Goal: Transaction & Acquisition: Subscribe to service/newsletter

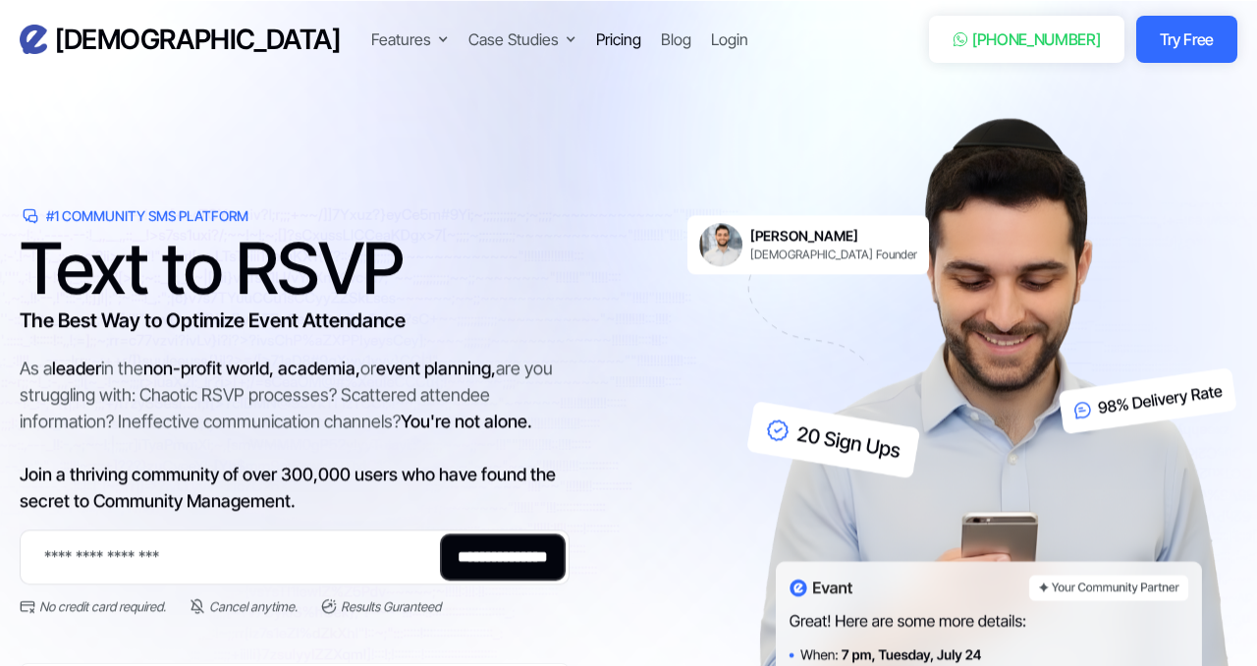
click at [596, 43] on div "Pricing" at bounding box center [618, 39] width 45 height 24
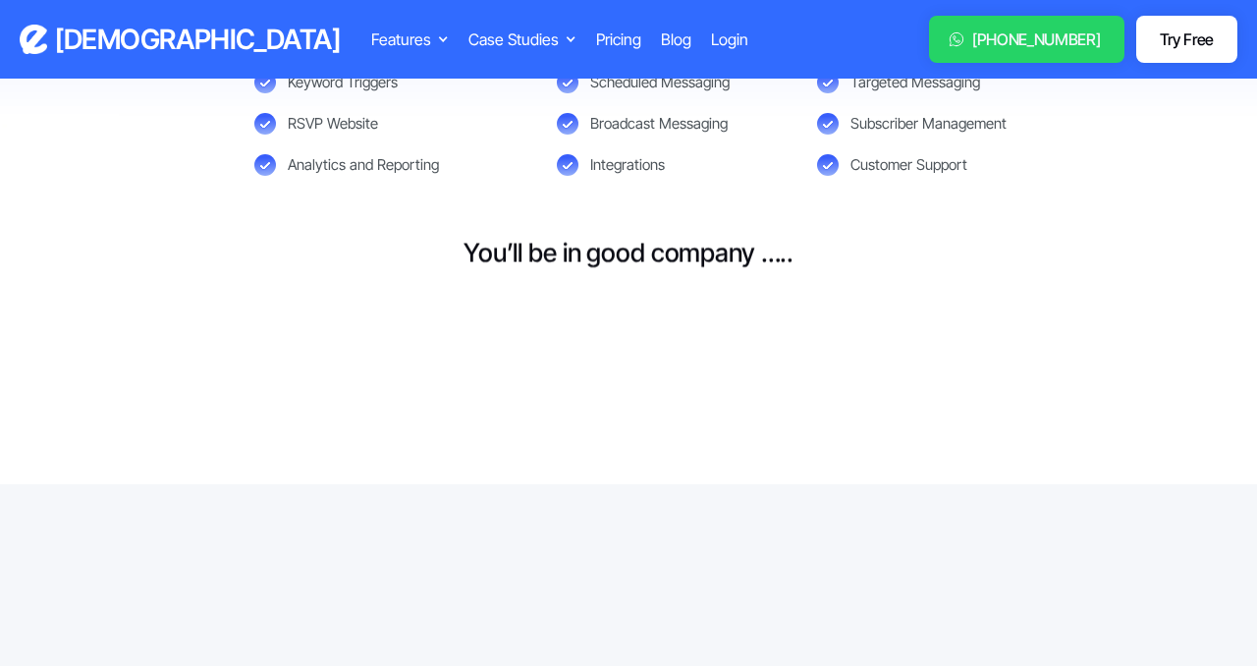
scroll to position [1072, 0]
